Goal: Navigation & Orientation: Find specific page/section

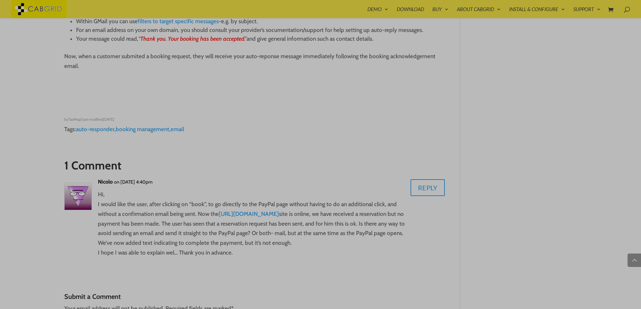
scroll to position [753, 0]
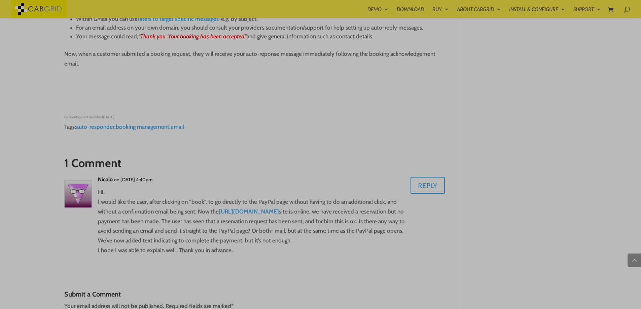
drag, startPoint x: 35, startPoint y: 241, endPoint x: 343, endPoint y: 127, distance: 328.6
click at [343, 127] on p "Tags: auto-responder , booking management , email" at bounding box center [254, 127] width 381 height 10
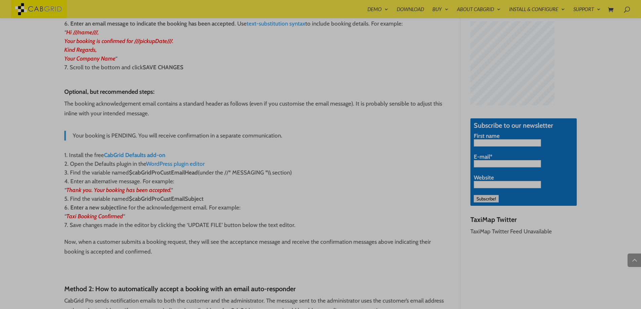
scroll to position [391, 0]
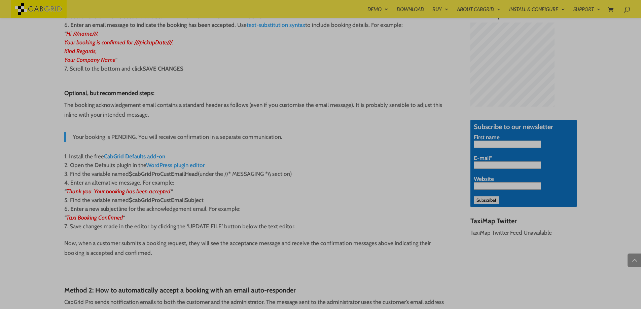
click at [35, 9] on img at bounding box center [38, 9] width 55 height 18
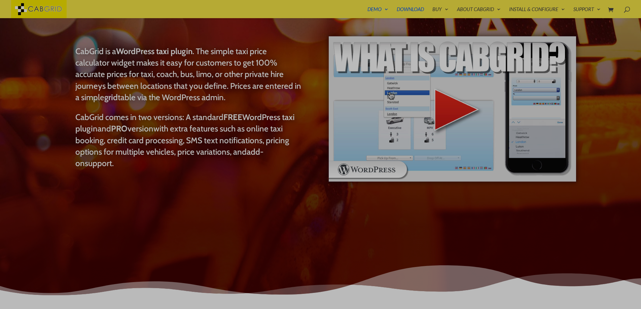
scroll to position [81, 0]
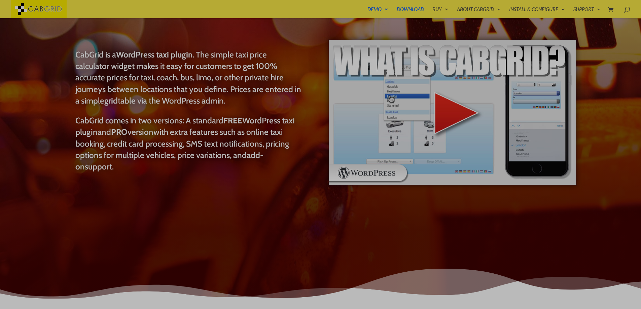
click at [447, 104] on img at bounding box center [452, 112] width 249 height 147
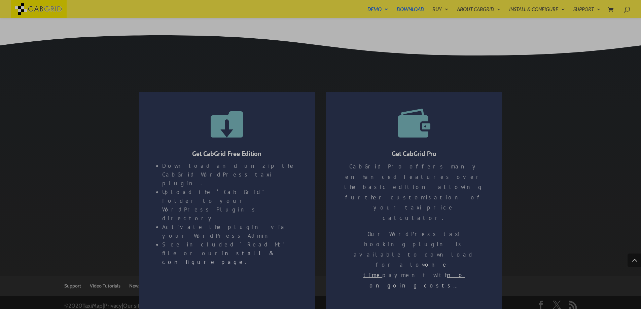
scroll to position [1208, 0]
